Goal: Information Seeking & Learning: Learn about a topic

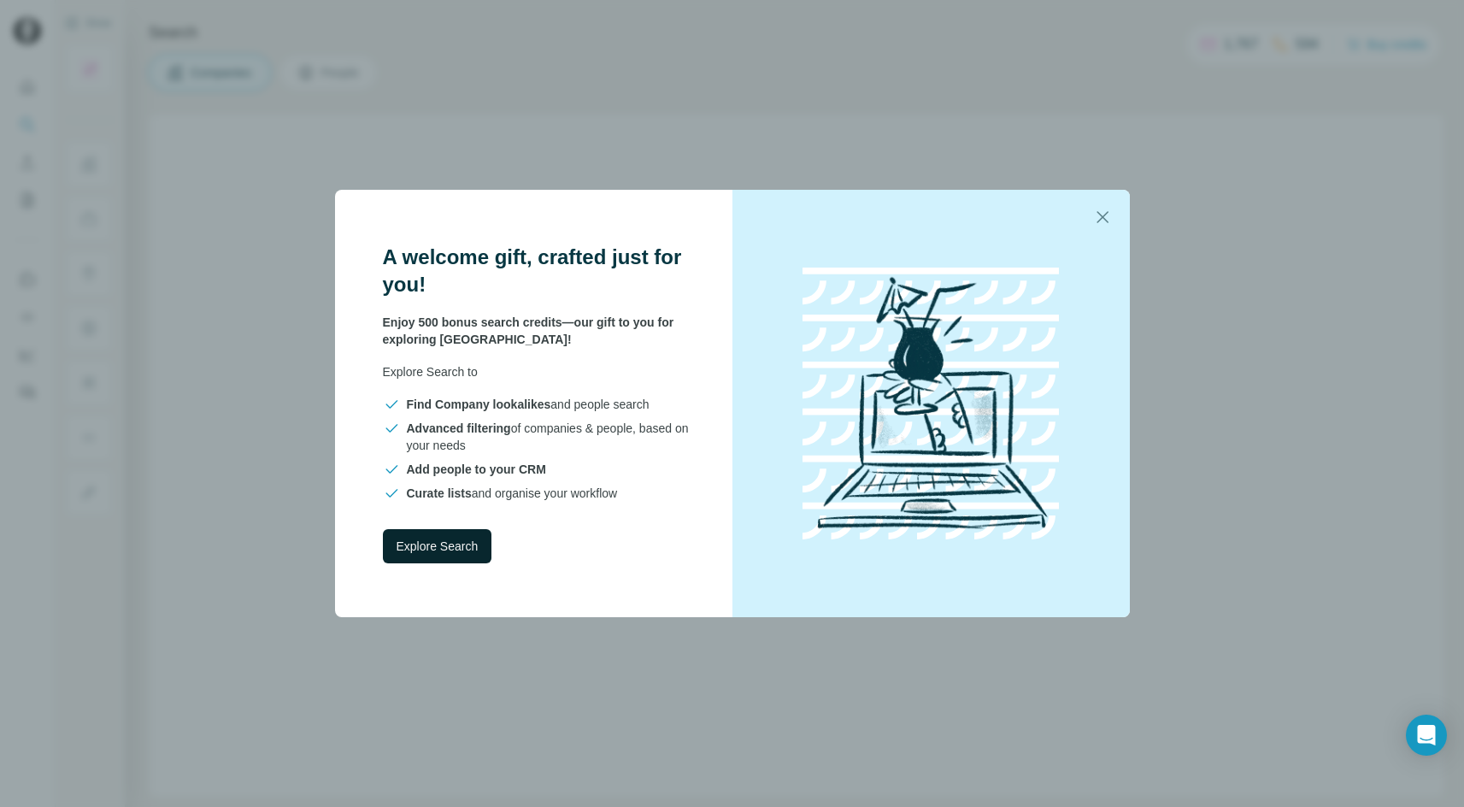
click at [438, 540] on span "Explore Search" at bounding box center [437, 545] width 82 height 17
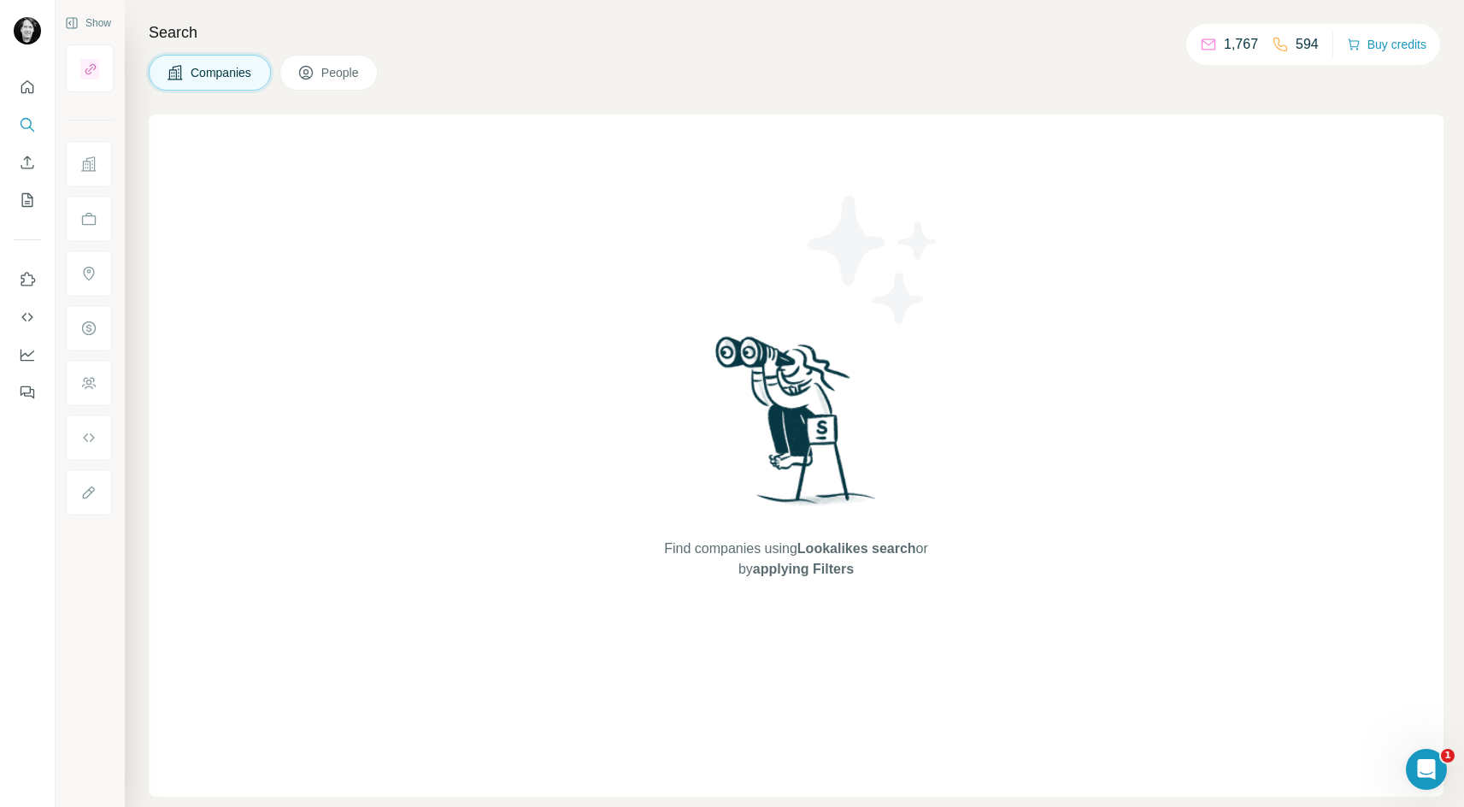
click at [211, 78] on span "Companies" at bounding box center [222, 72] width 62 height 17
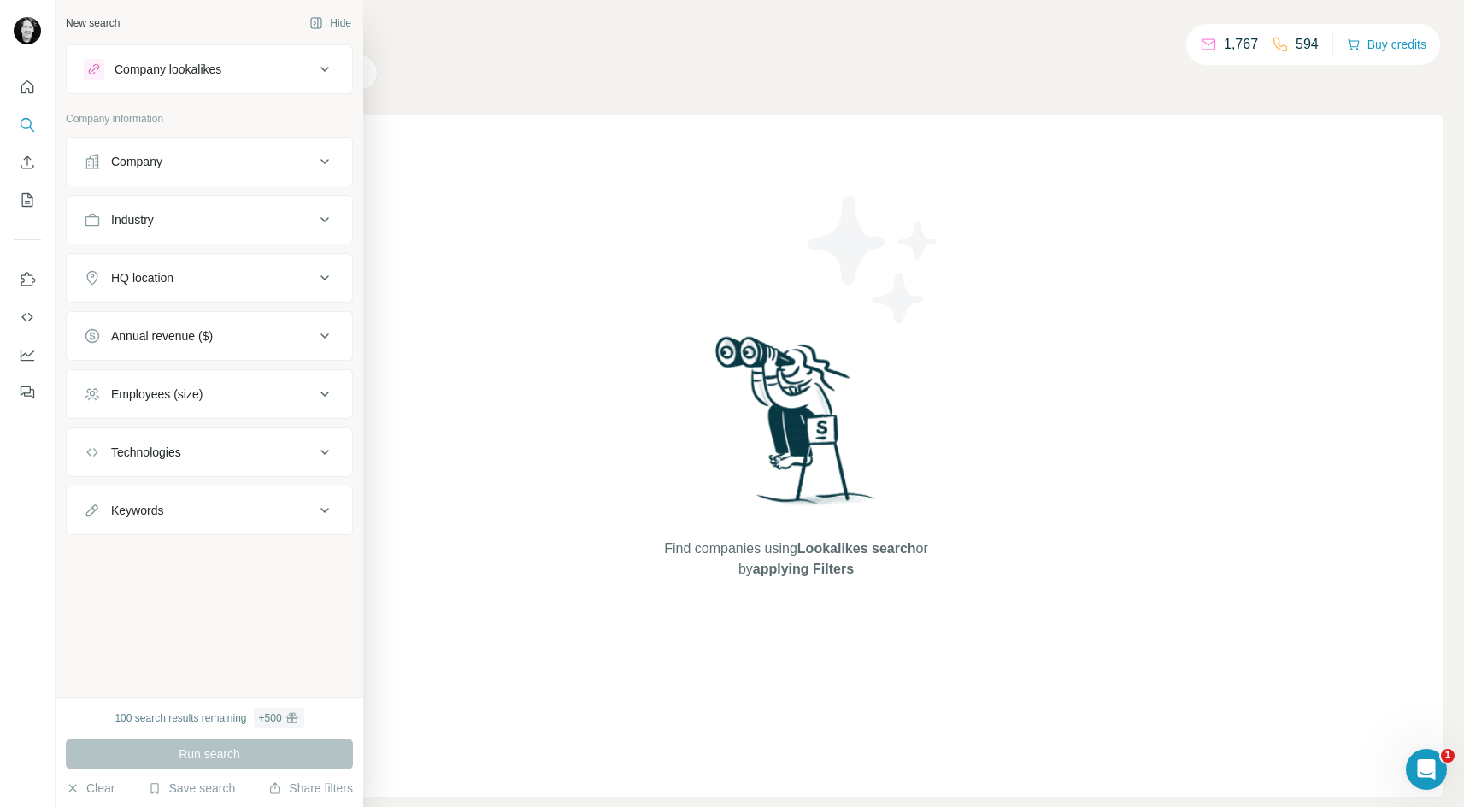
click at [331, 162] on icon at bounding box center [324, 161] width 21 height 21
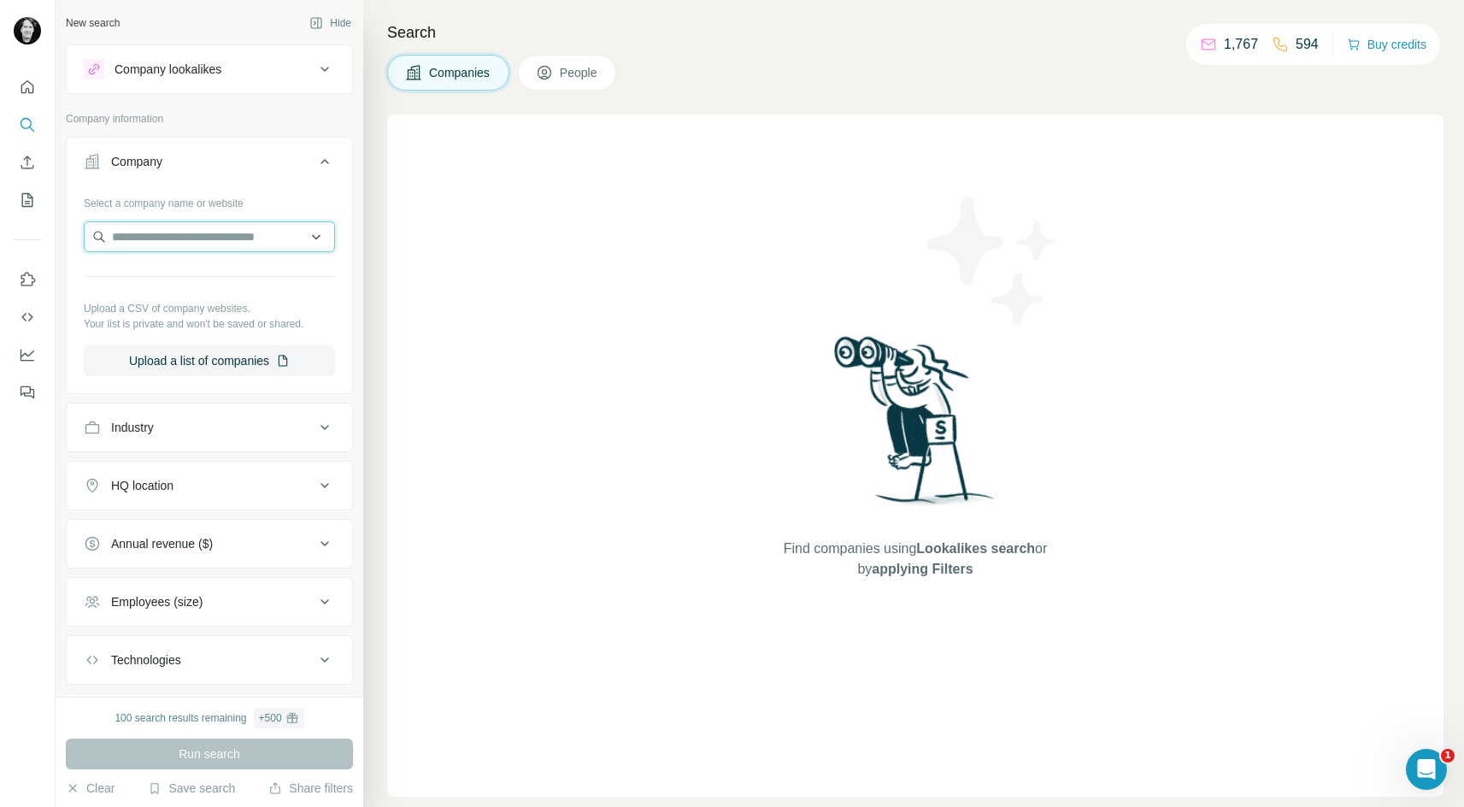
click at [248, 226] on input "text" at bounding box center [209, 236] width 251 height 31
type input "******"
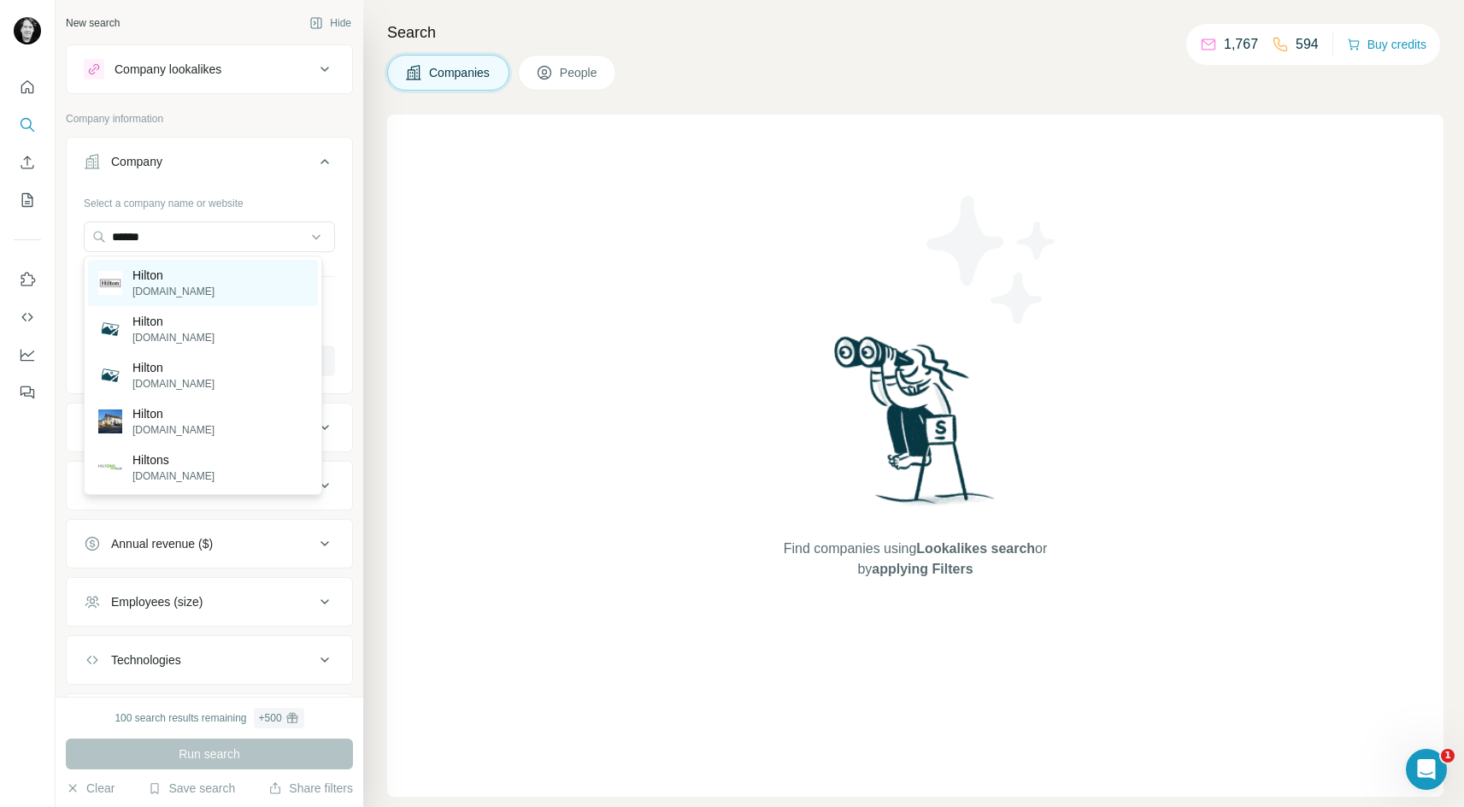
click at [168, 272] on p "Hilton" at bounding box center [173, 275] width 82 height 17
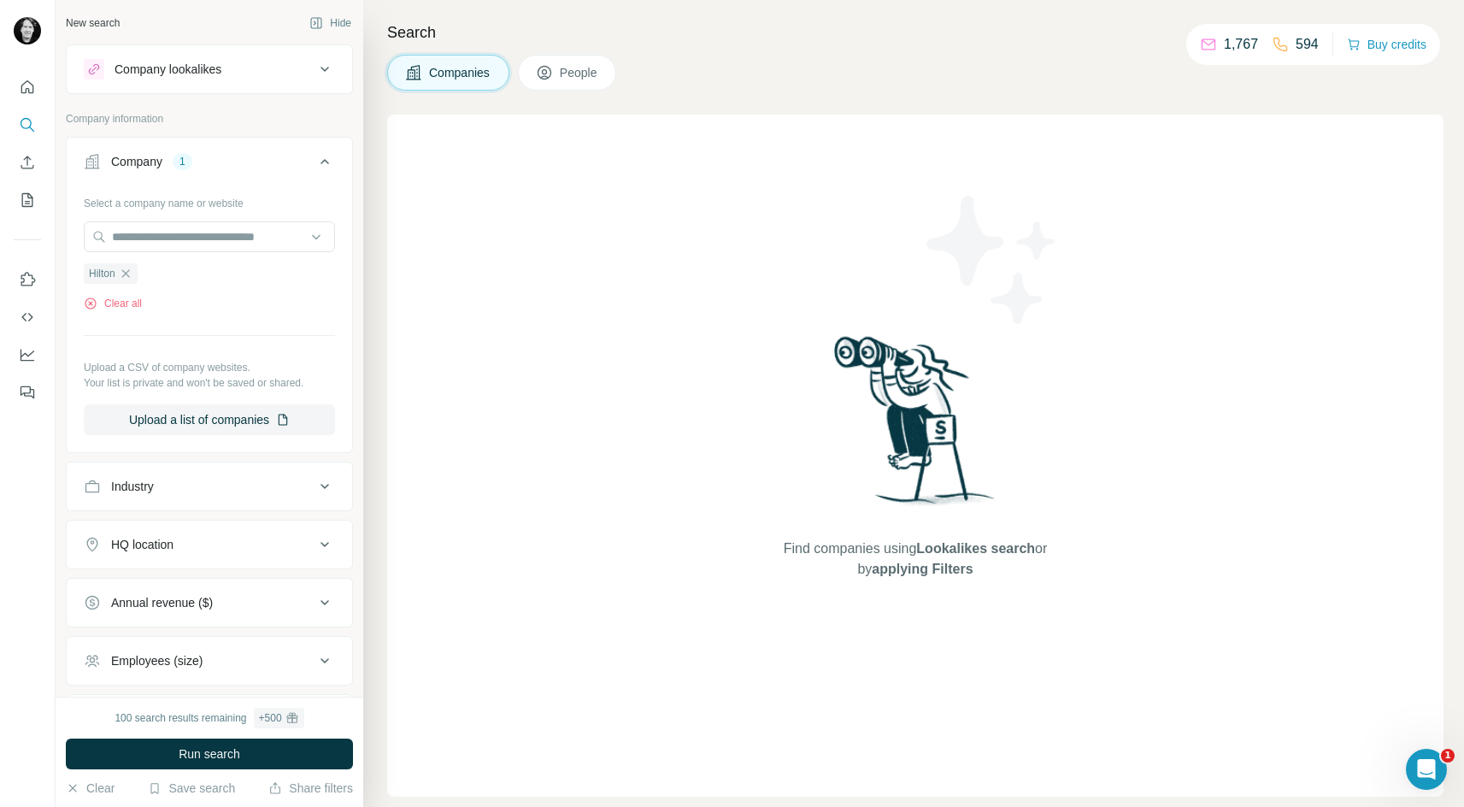
click at [579, 83] on button "People" at bounding box center [567, 73] width 99 height 36
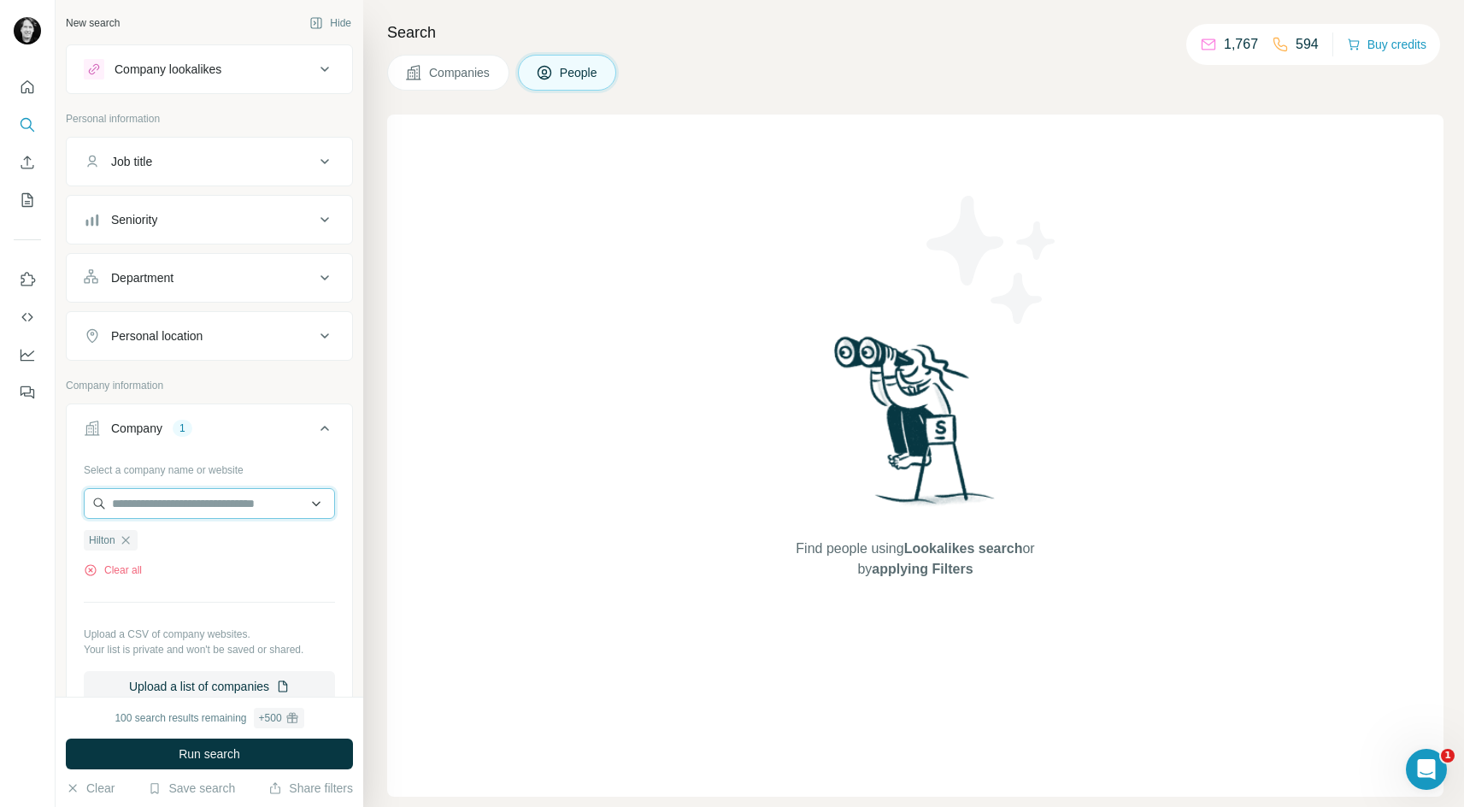
click at [202, 503] on input "text" at bounding box center [209, 503] width 251 height 31
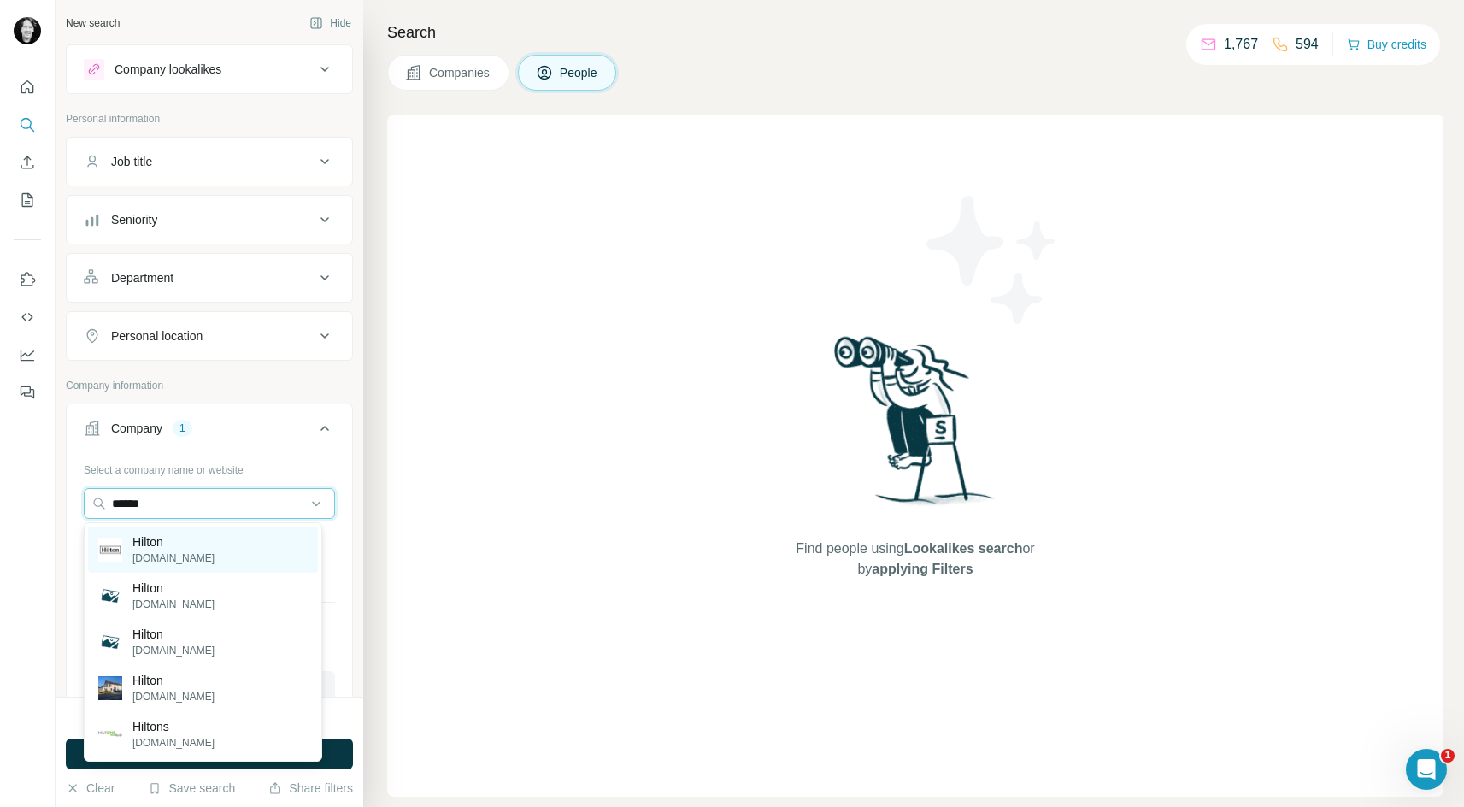
type input "******"
click at [156, 551] on p "[DOMAIN_NAME]" at bounding box center [173, 557] width 82 height 15
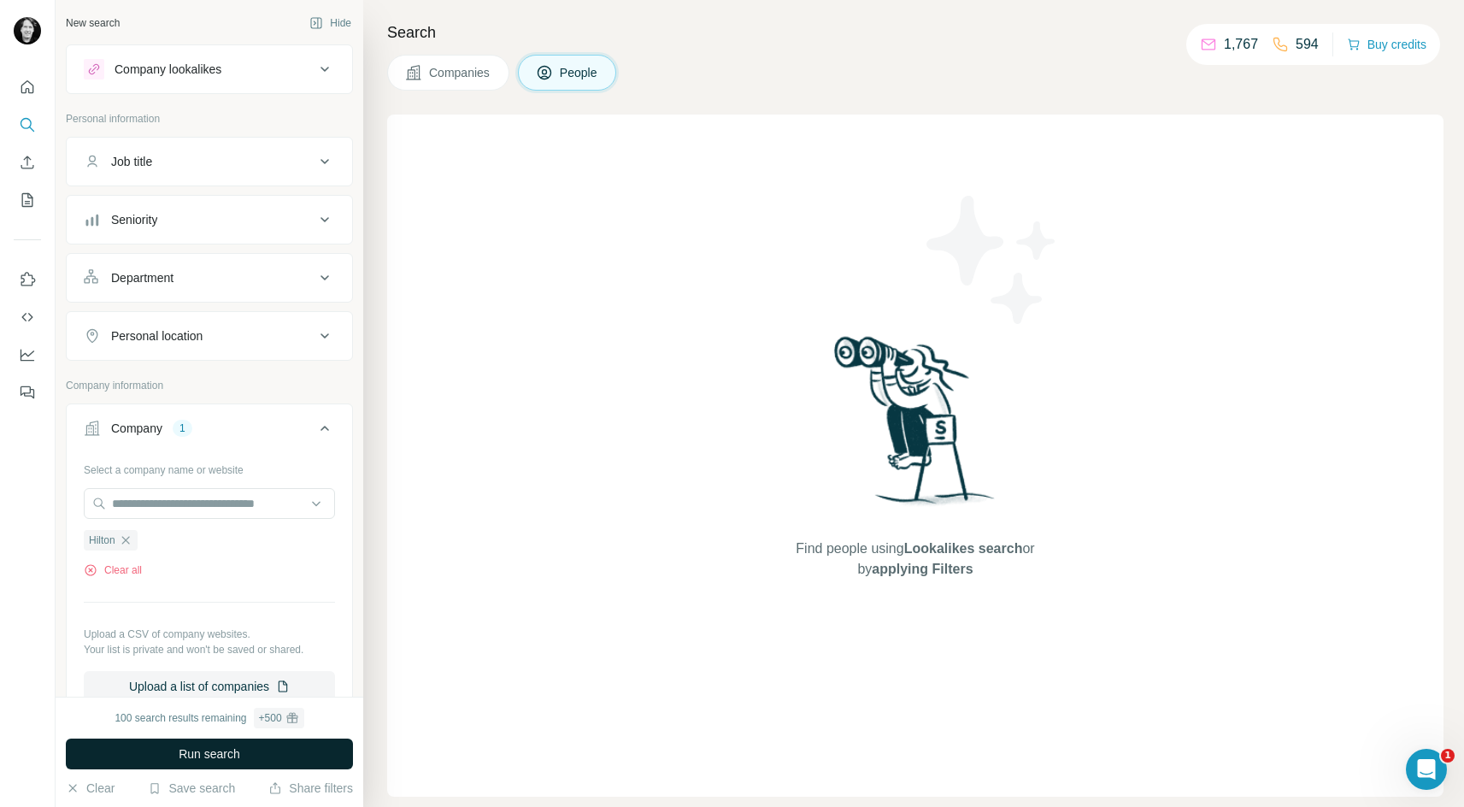
click at [228, 754] on span "Run search" at bounding box center [210, 753] width 62 height 17
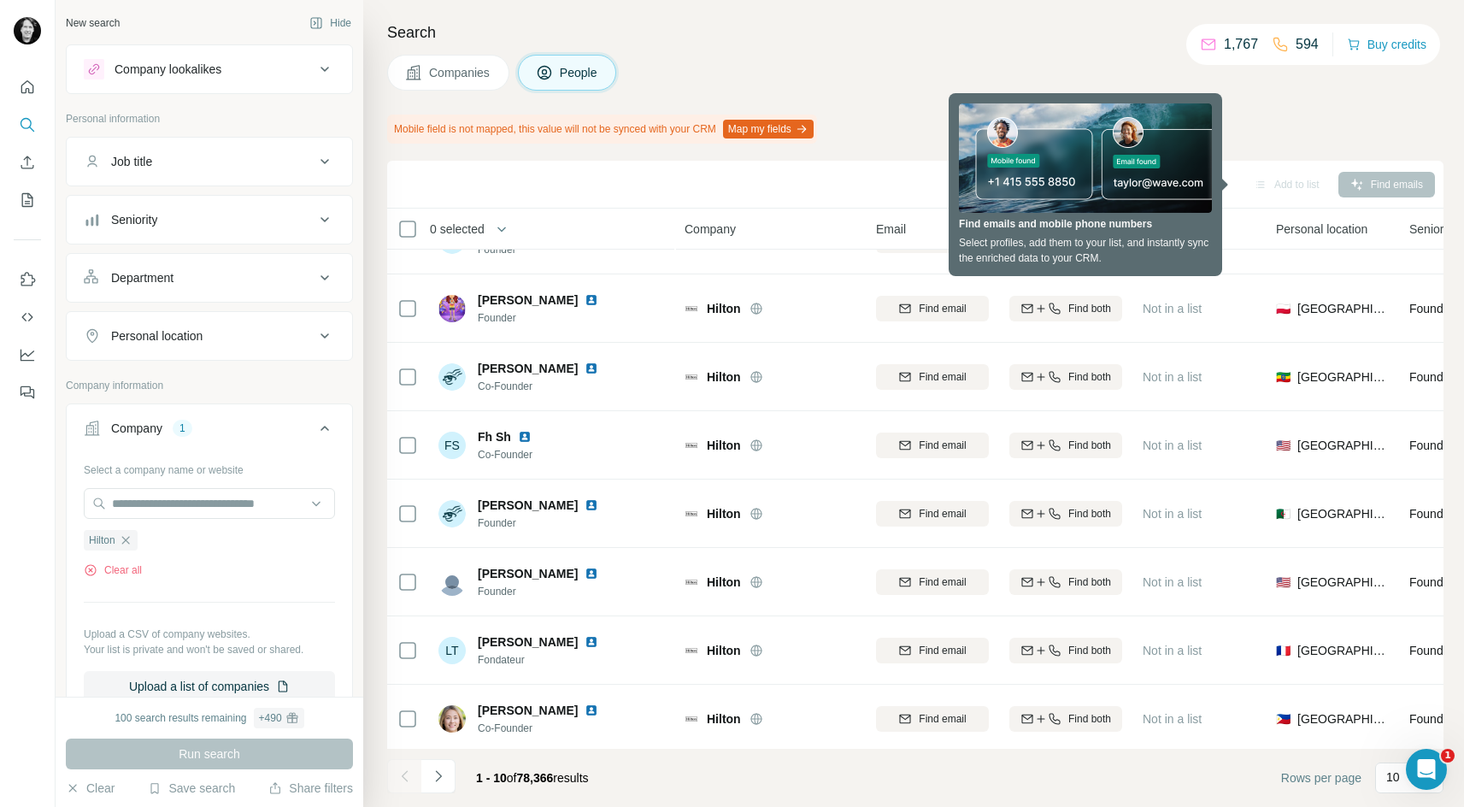
scroll to position [194, 0]
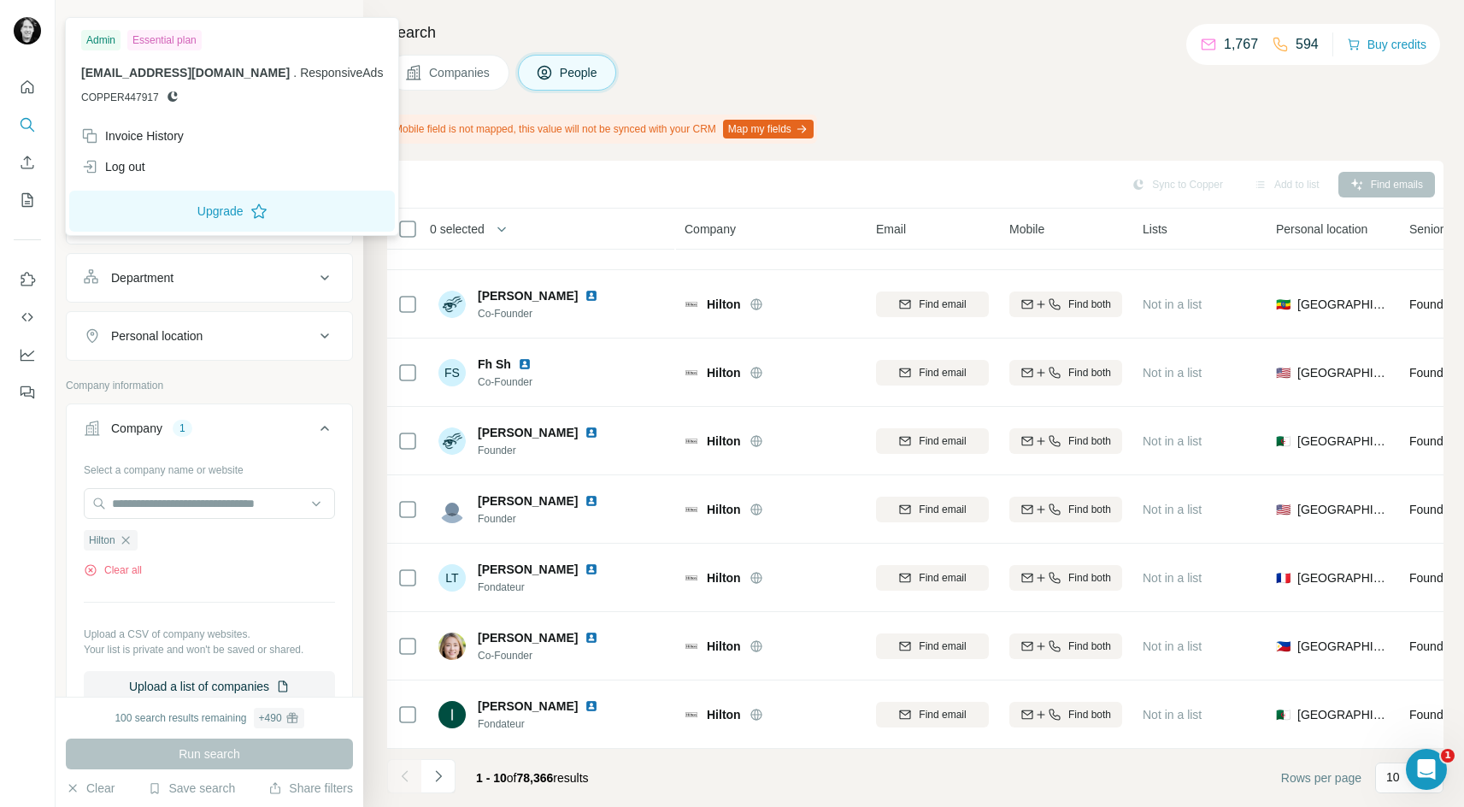
click at [25, 35] on img at bounding box center [27, 30] width 27 height 27
click at [30, 197] on icon "My lists" at bounding box center [27, 199] width 17 height 17
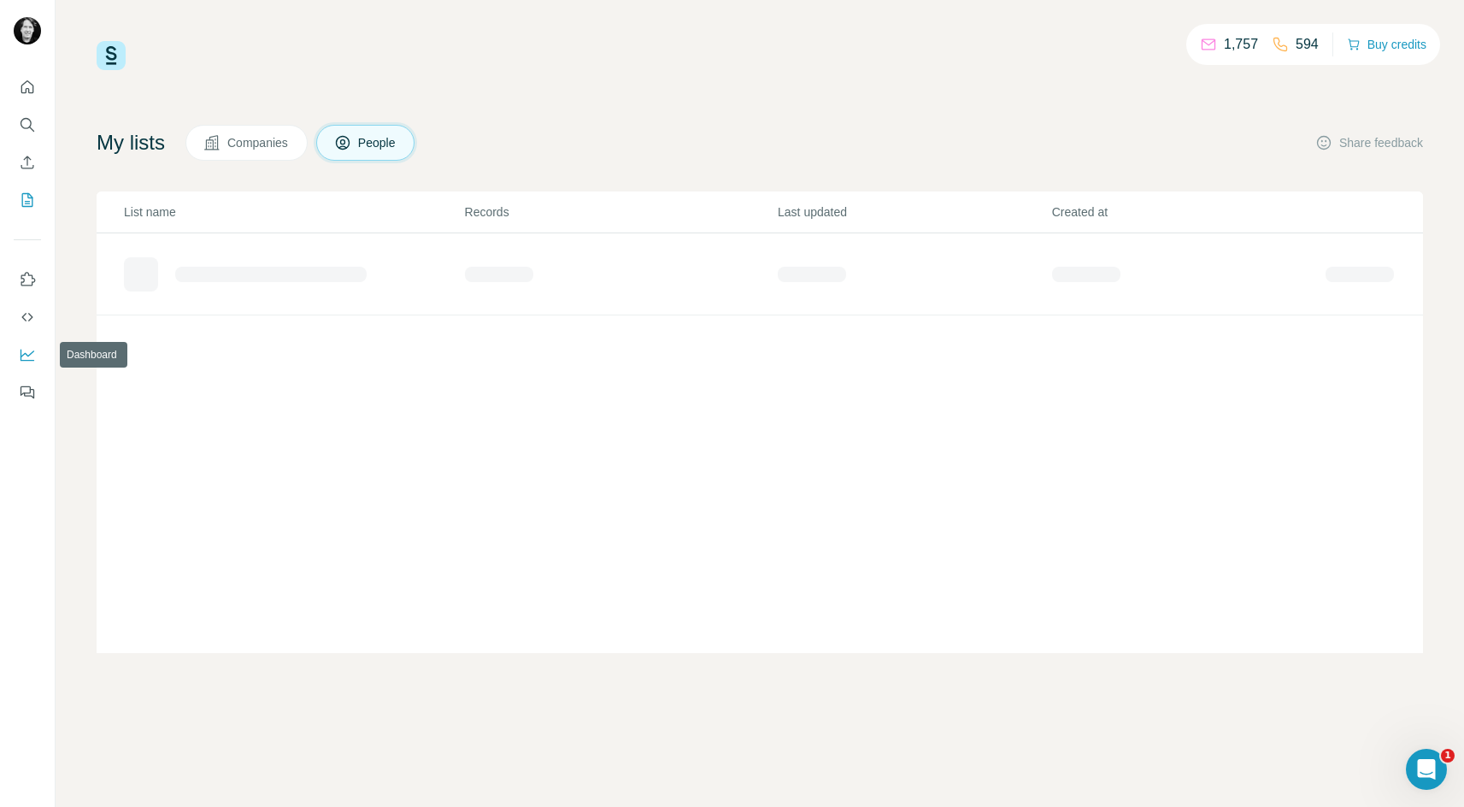
click at [23, 350] on icon "Dashboard" at bounding box center [27, 354] width 17 height 17
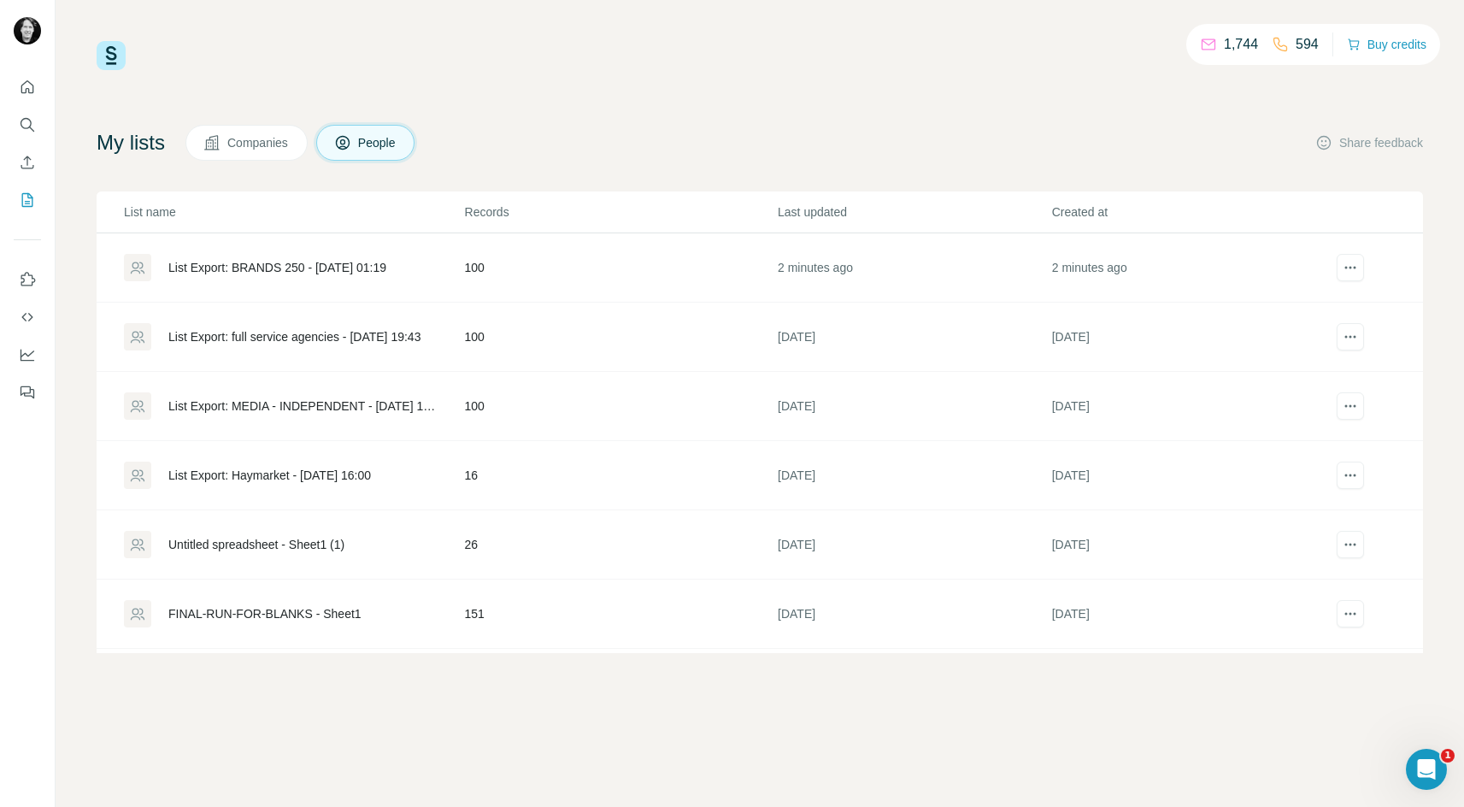
click at [332, 267] on div "List Export: BRANDS 250 - [DATE] 01:19" at bounding box center [277, 267] width 218 height 17
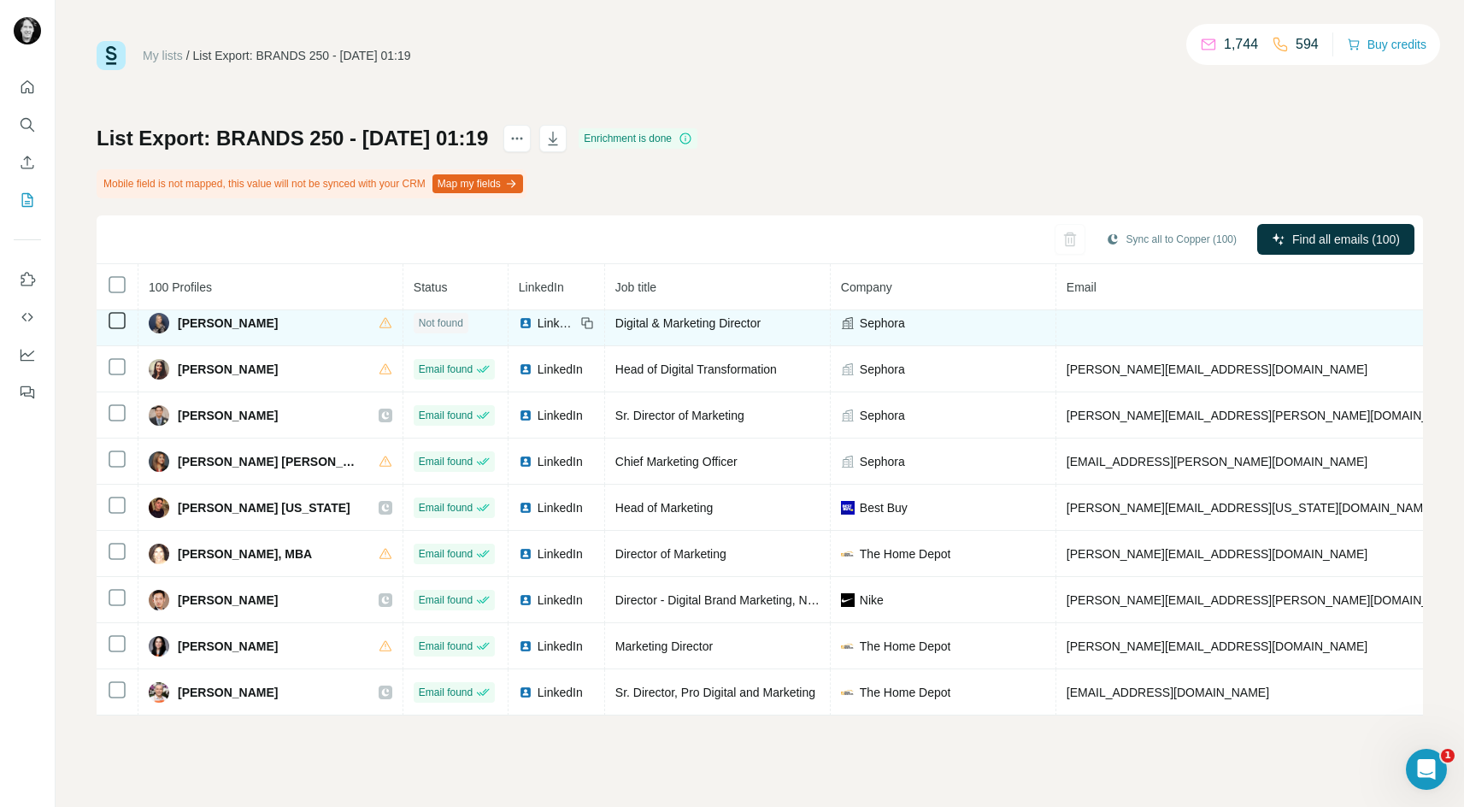
scroll to position [984, 0]
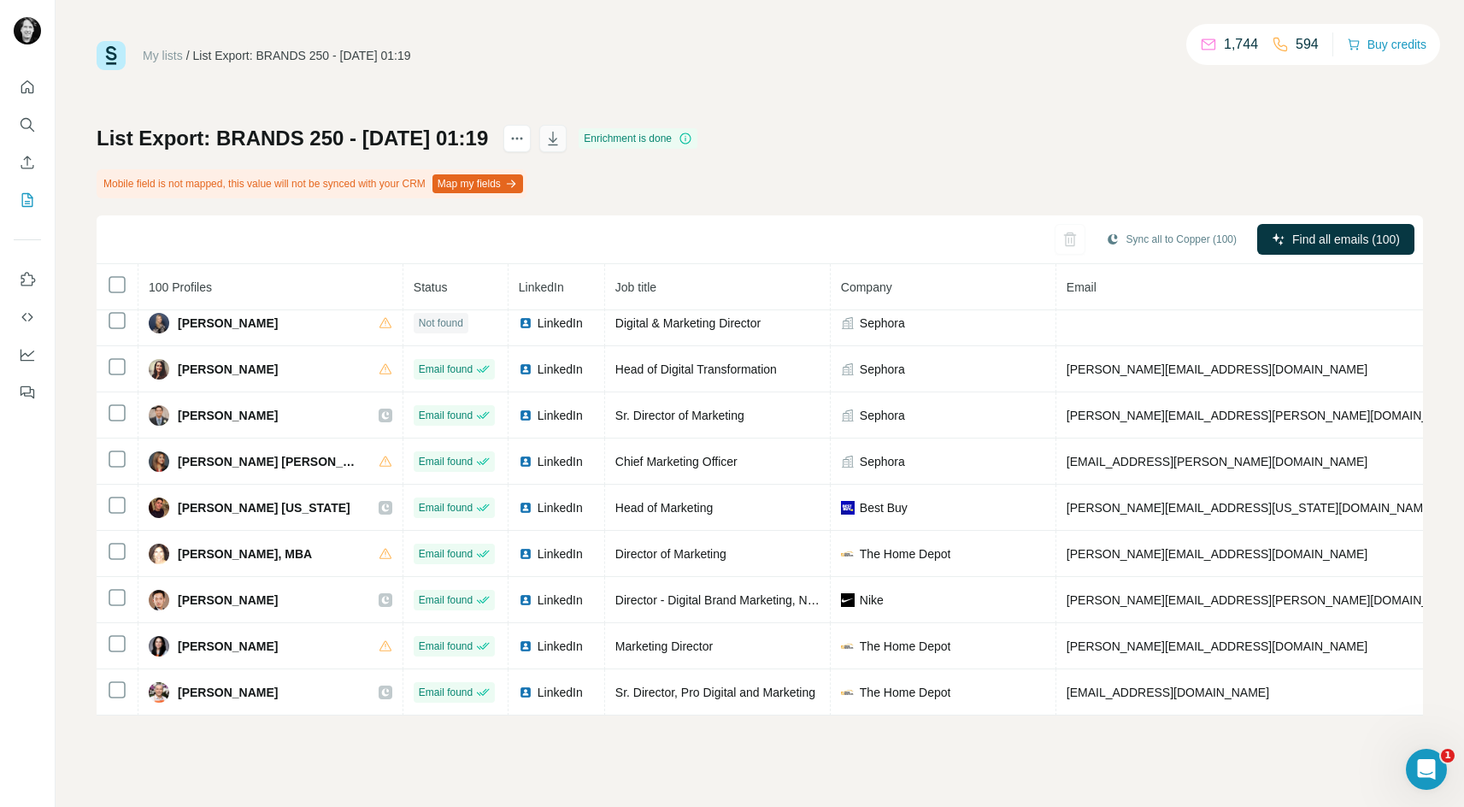
click at [561, 136] on icon "button" at bounding box center [552, 138] width 17 height 17
click at [1245, 156] on div "List Export: BRANDS 250 - 31/08/2025 01:19 Enrichment is done Mobile field is n…" at bounding box center [760, 420] width 1326 height 590
